Goal: Find specific page/section: Find specific page/section

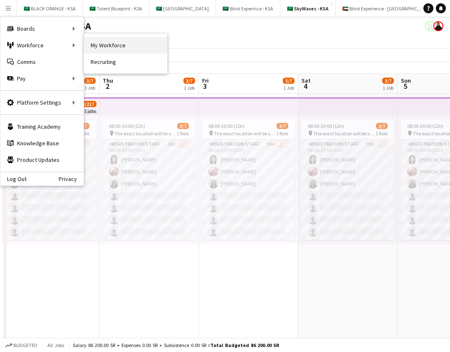
scroll to position [0, 198]
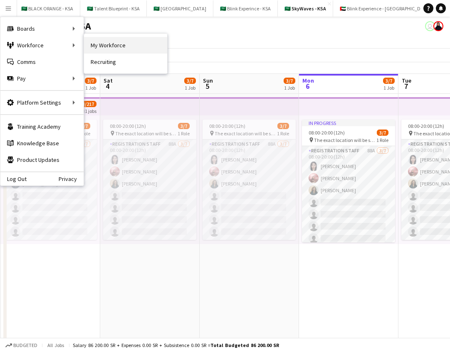
click at [97, 44] on link "My Workforce" at bounding box center [125, 45] width 83 height 17
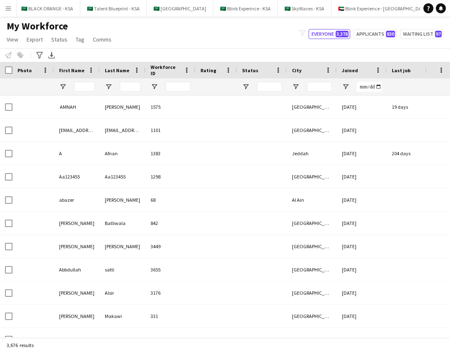
type input "**********"
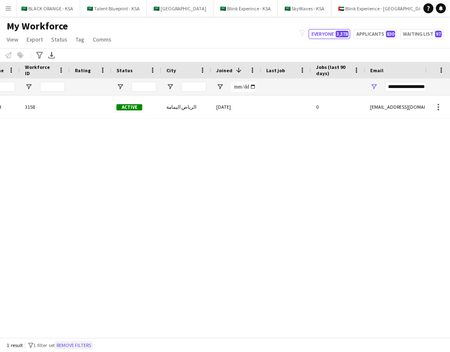
click at [81, 343] on button "Remove filters" at bounding box center [74, 345] width 38 height 9
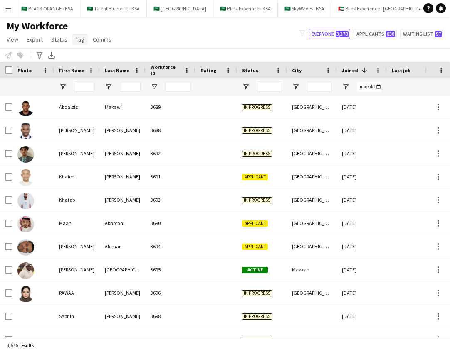
click at [76, 39] on span "Tag" at bounding box center [80, 39] width 9 height 7
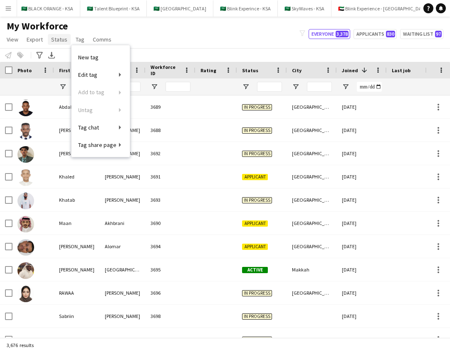
click at [62, 39] on span "Status" at bounding box center [59, 39] width 16 height 7
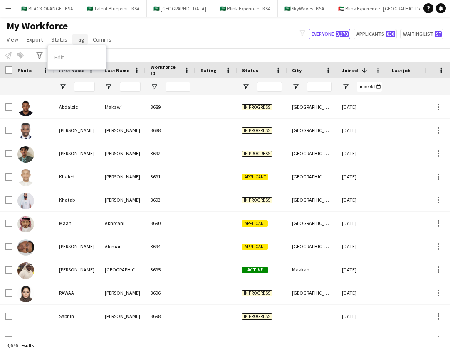
click at [76, 39] on span "Tag" at bounding box center [80, 39] width 9 height 7
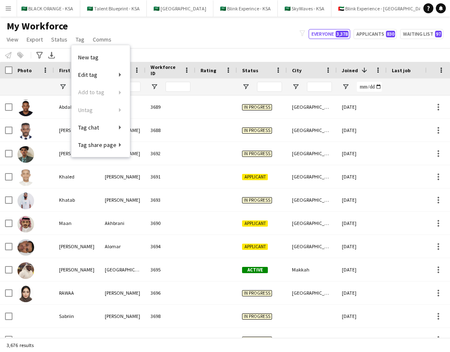
click at [136, 41] on div "My Workforce View Views Default view New view Update view Delete view Edit name…" at bounding box center [225, 34] width 450 height 28
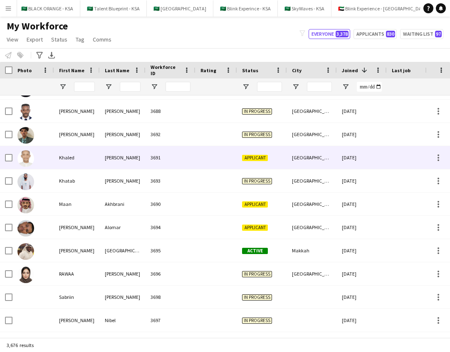
click at [36, 158] on div at bounding box center [33, 157] width 42 height 23
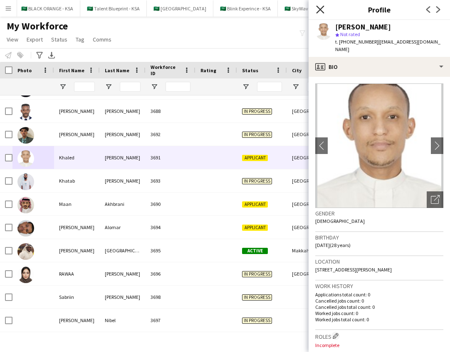
click at [322, 7] on icon at bounding box center [320, 9] width 8 height 8
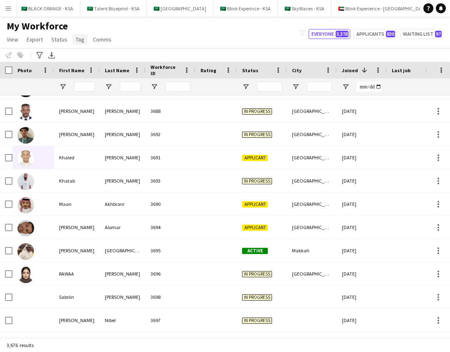
click at [76, 40] on span "Tag" at bounding box center [80, 39] width 9 height 7
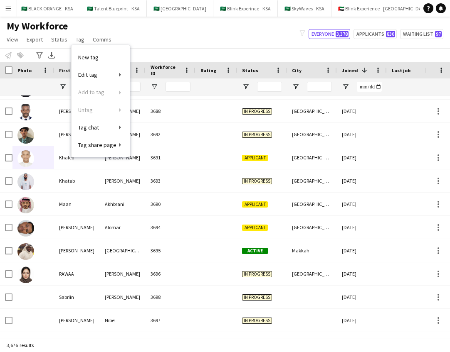
click at [166, 36] on div "My Workforce View Views Default view New view Update view Delete view Edit name…" at bounding box center [225, 34] width 450 height 28
